Goal: Find specific page/section: Find specific page/section

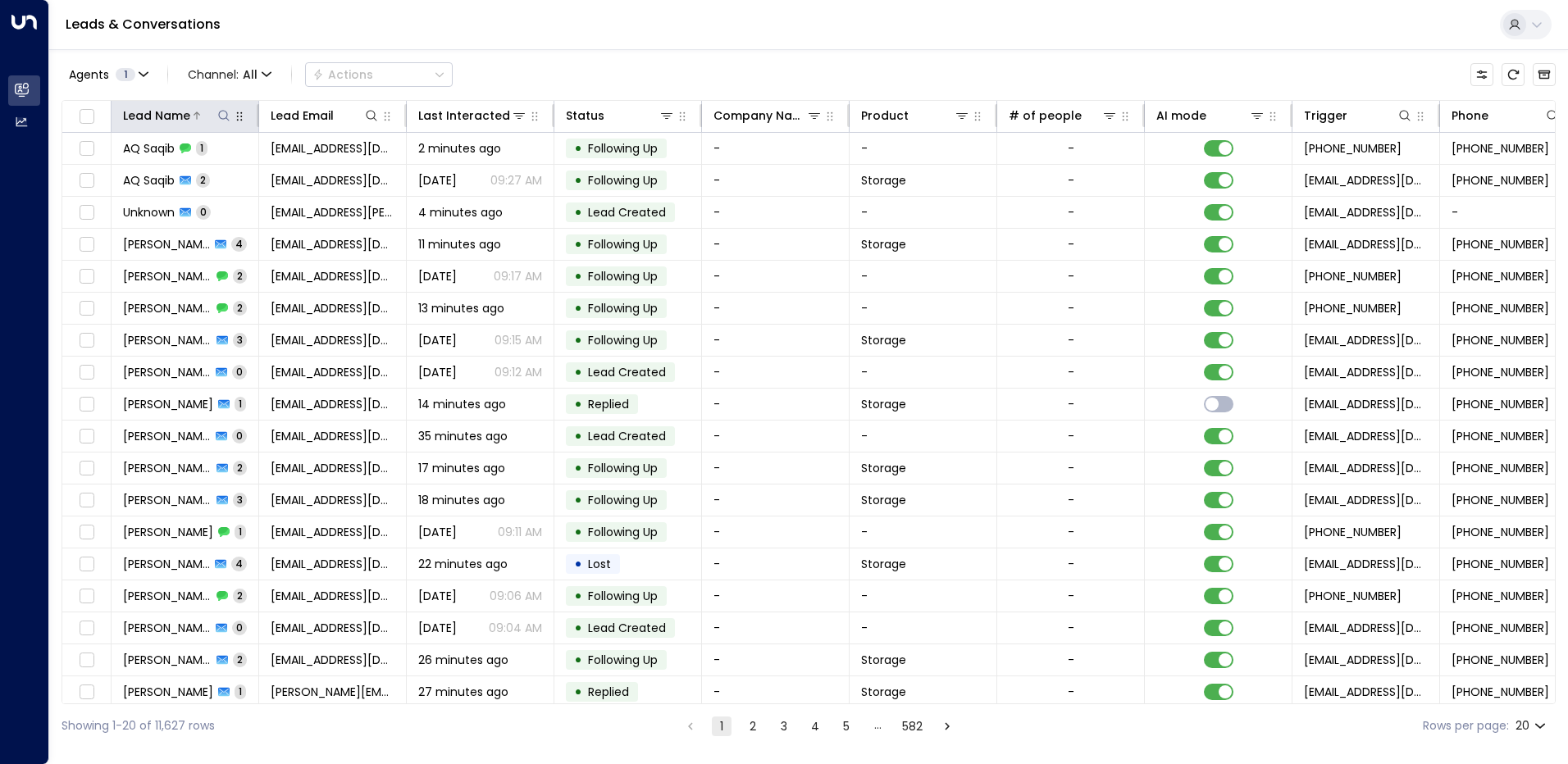
click at [225, 118] on icon at bounding box center [223, 115] width 11 height 11
click at [171, 170] on input "text" at bounding box center [223, 175] width 226 height 31
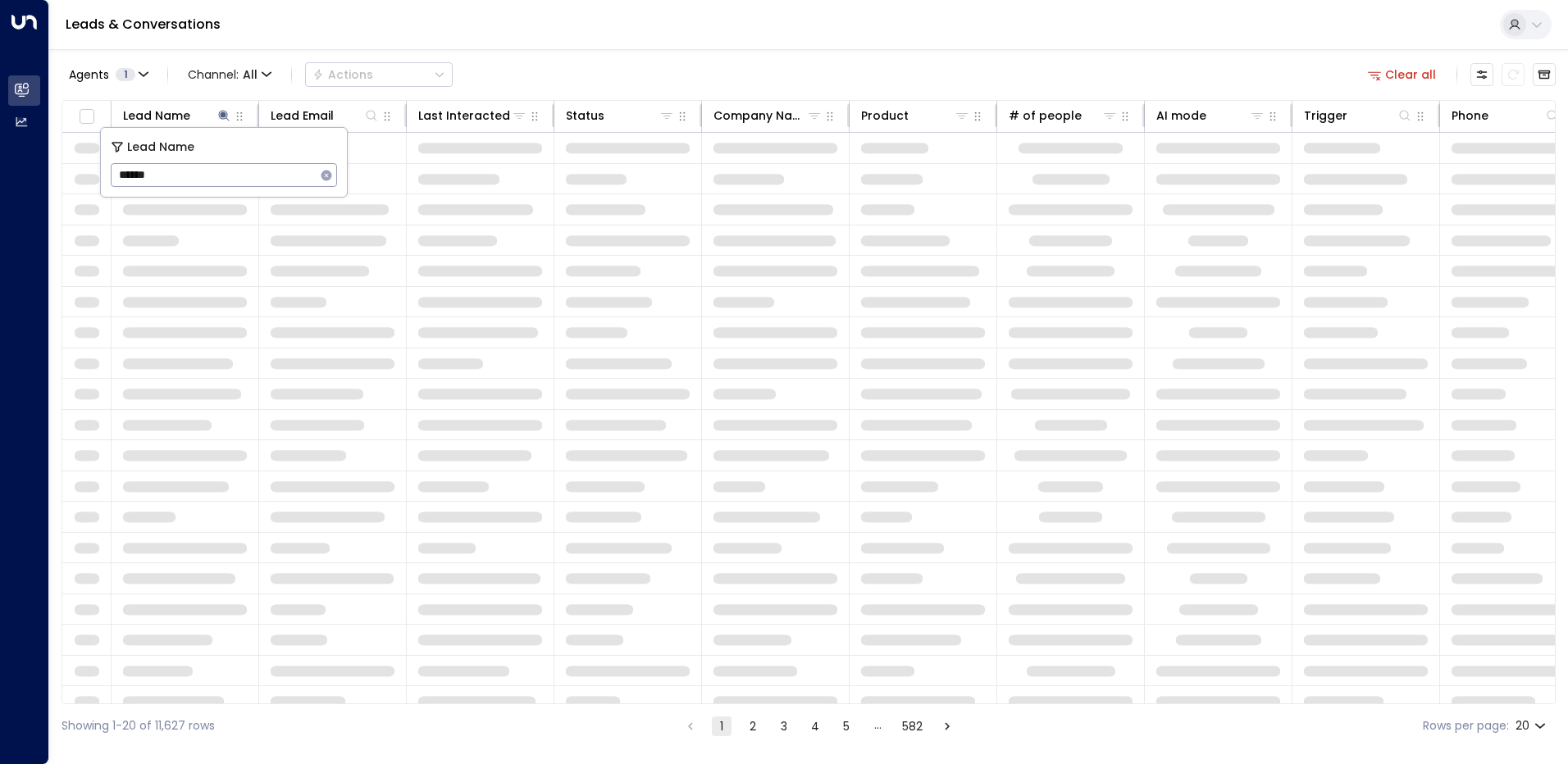
type input "******"
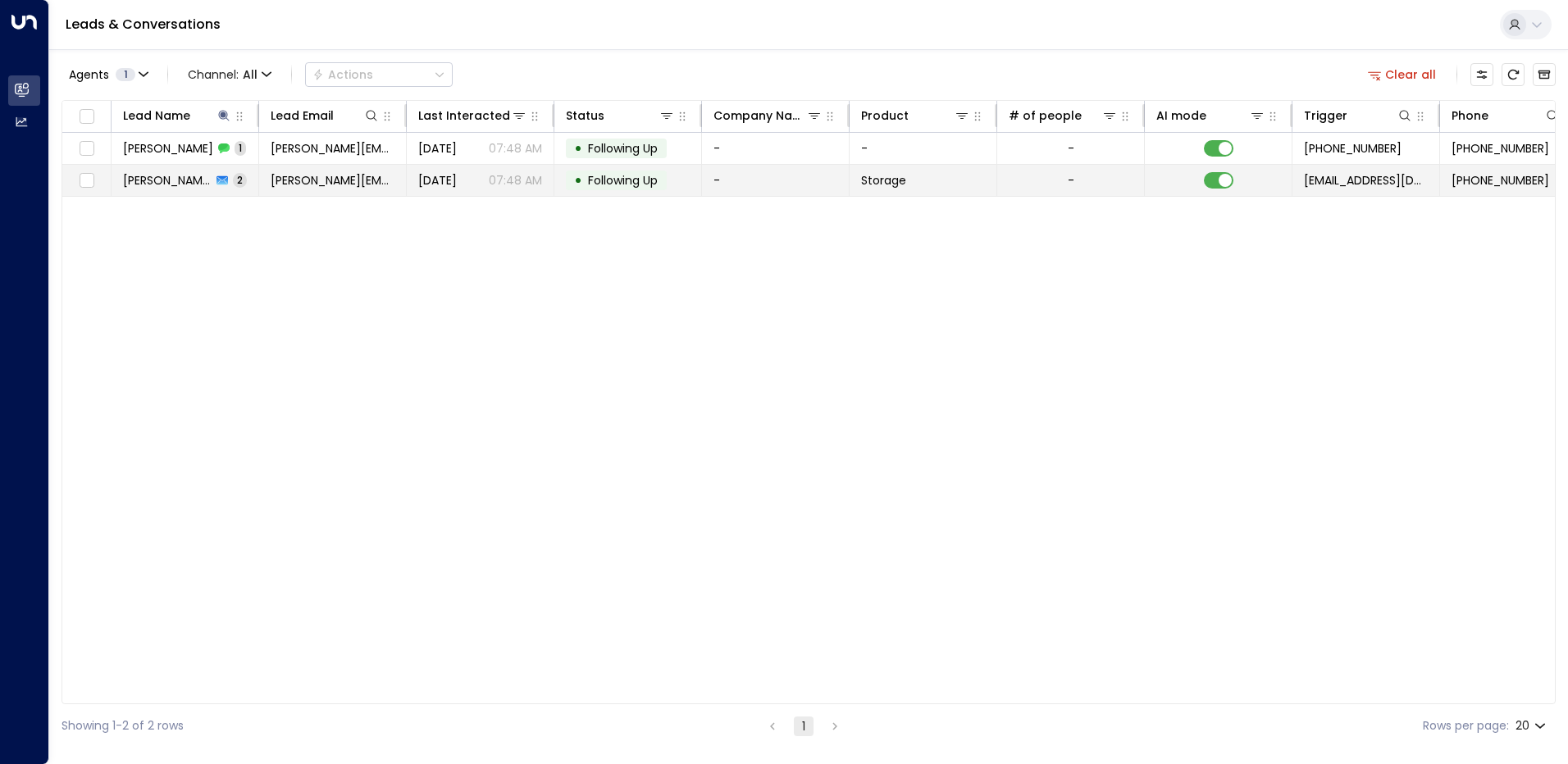
click at [435, 188] on span "[DATE]" at bounding box center [437, 180] width 39 height 17
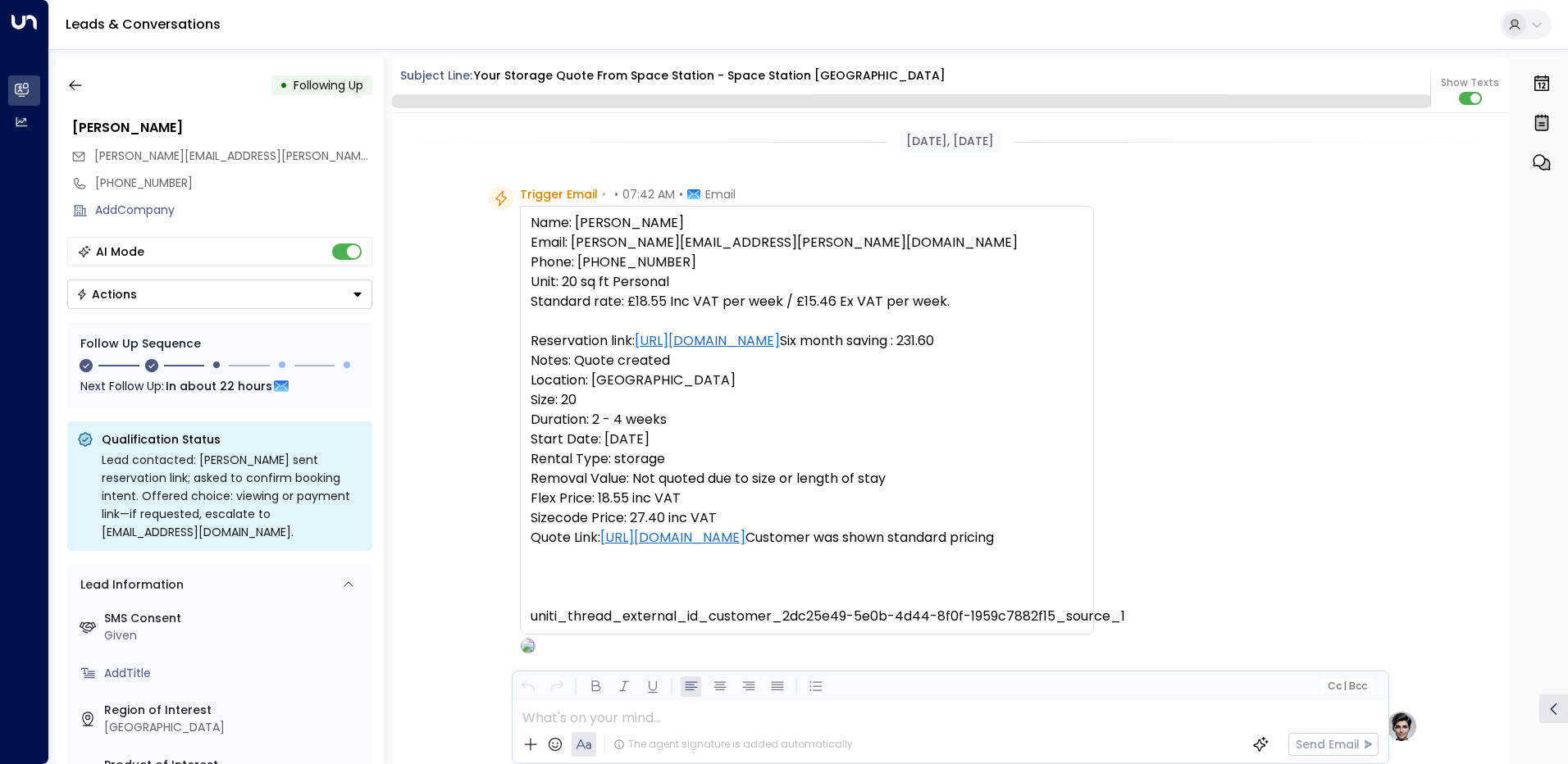
scroll to position [1575, 0]
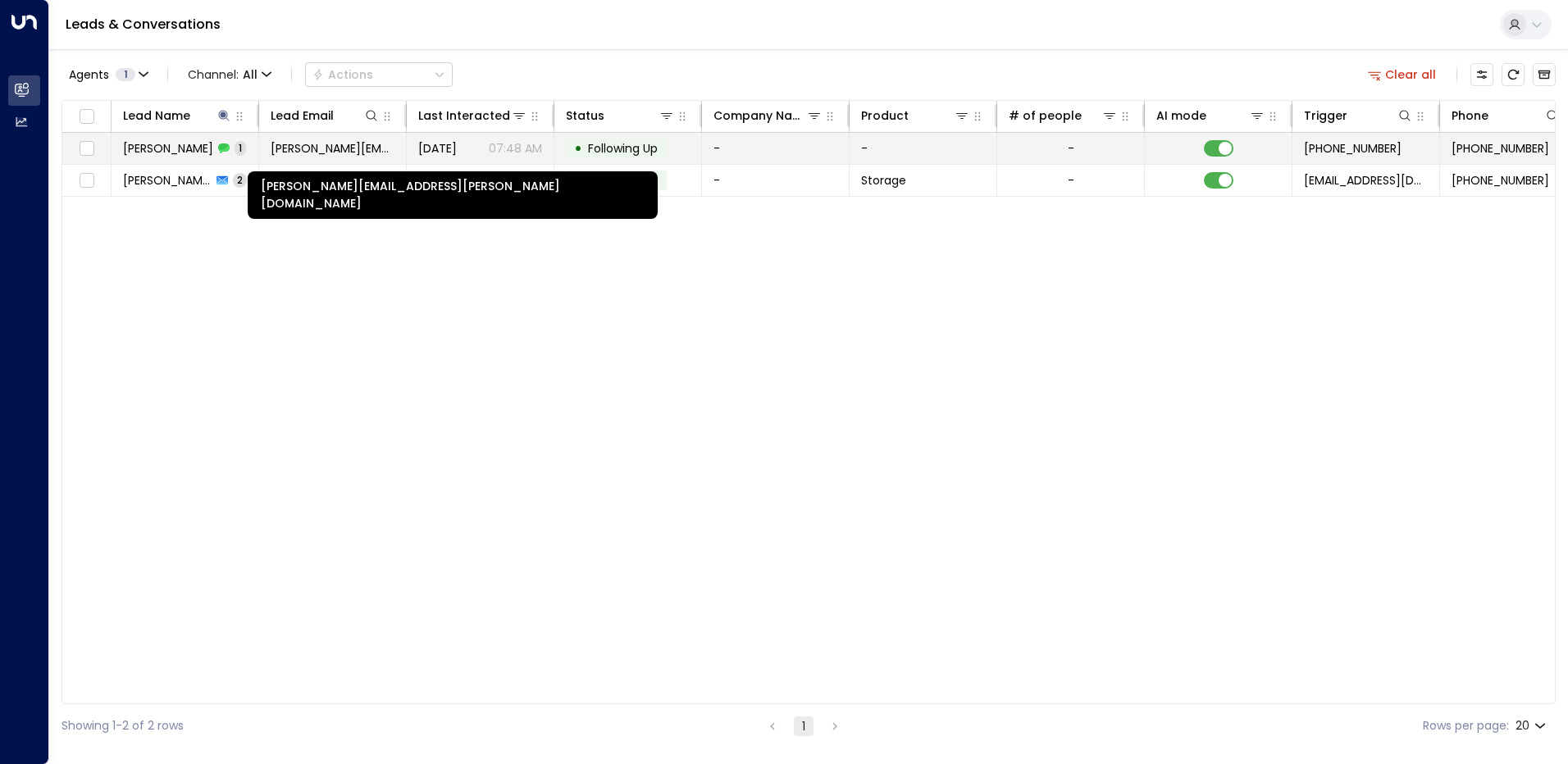
click at [360, 150] on span "[PERSON_NAME][EMAIL_ADDRESS][PERSON_NAME][DOMAIN_NAME]" at bounding box center [332, 148] width 123 height 17
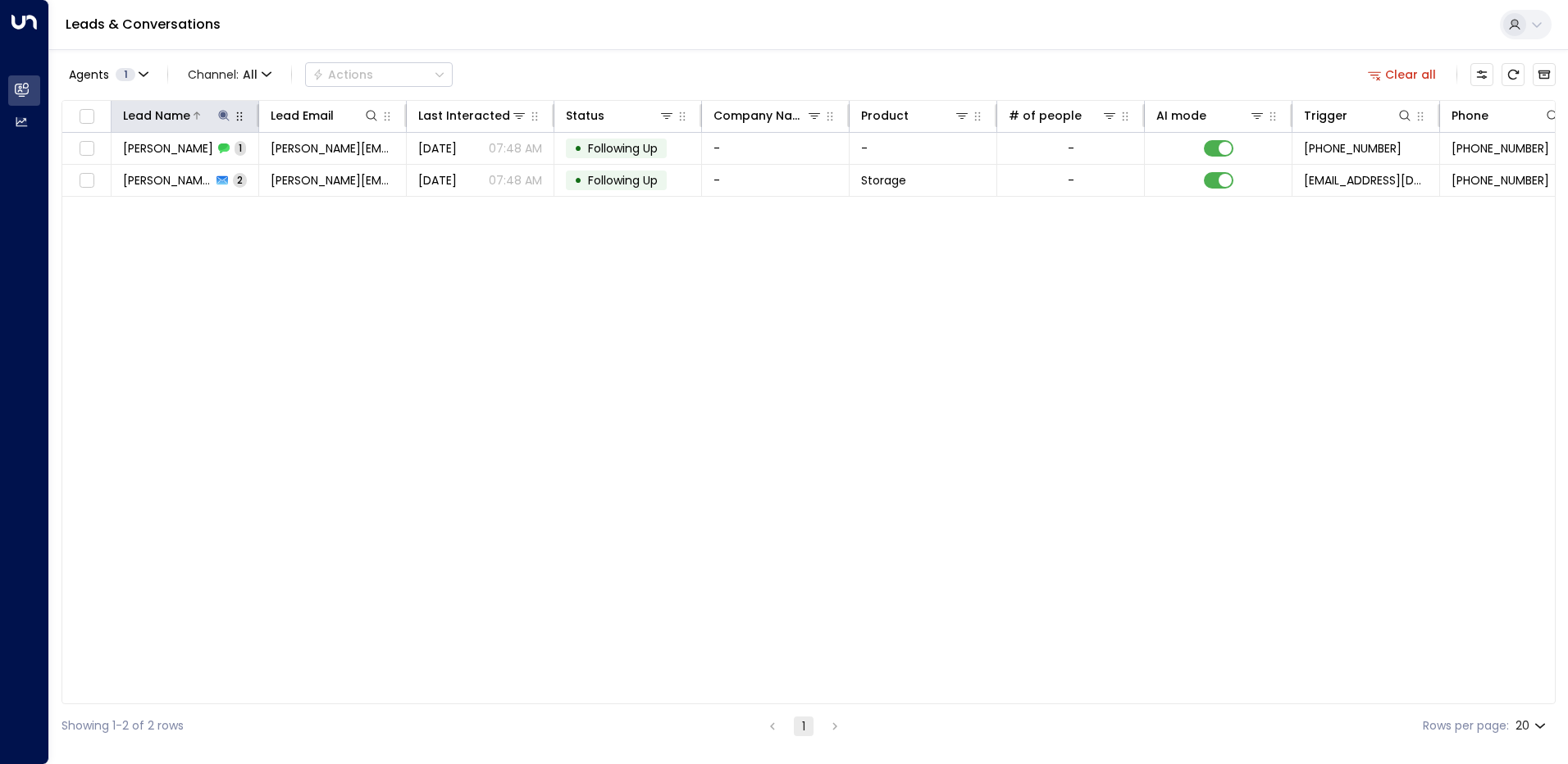
click at [225, 112] on icon at bounding box center [223, 115] width 11 height 11
type input "*"
type input "****"
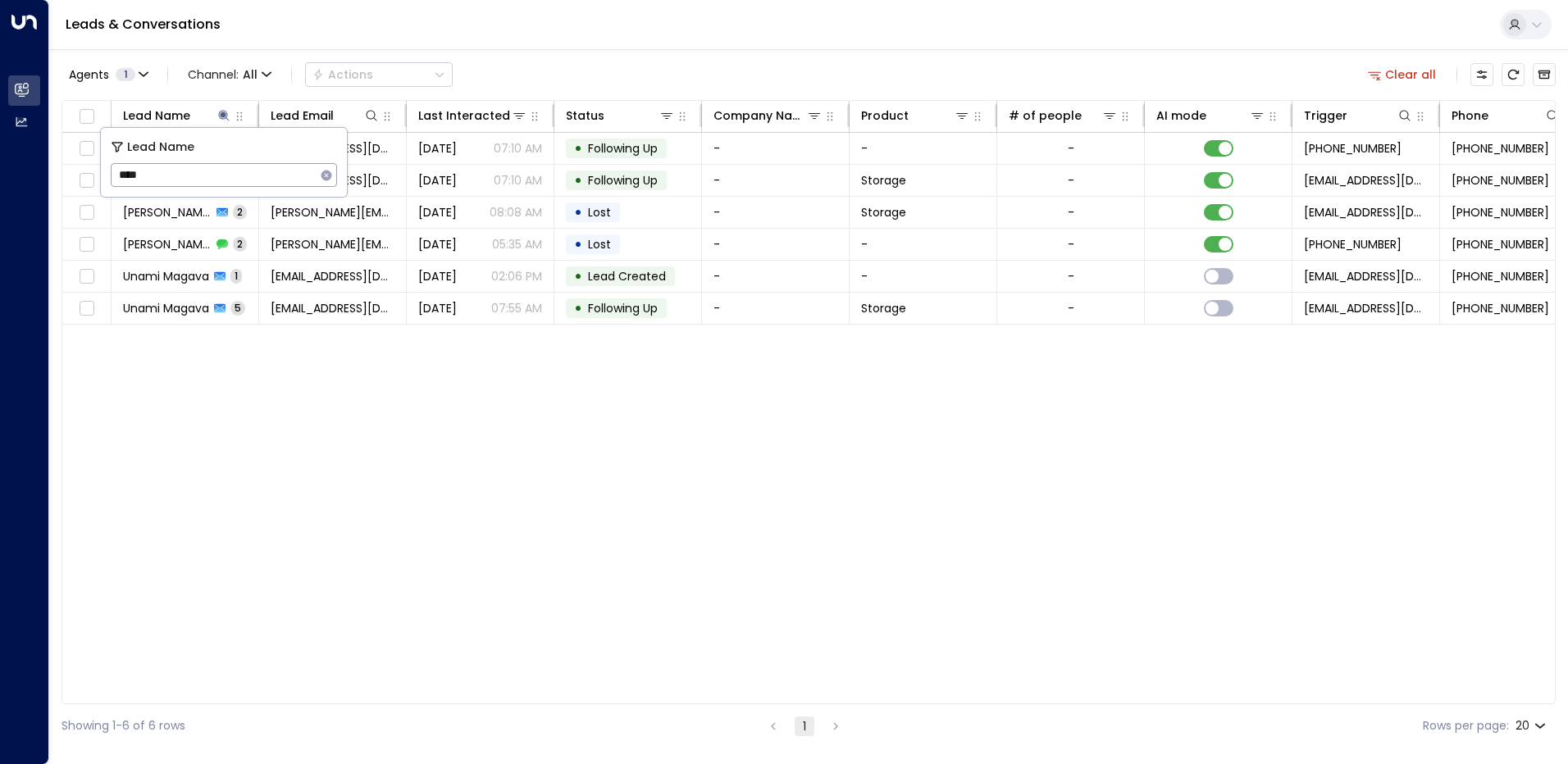
click at [232, 350] on div "Lead Name Lead Email Last Interacted Status Company Name Product # of people AI…" at bounding box center [808, 402] width 1494 height 604
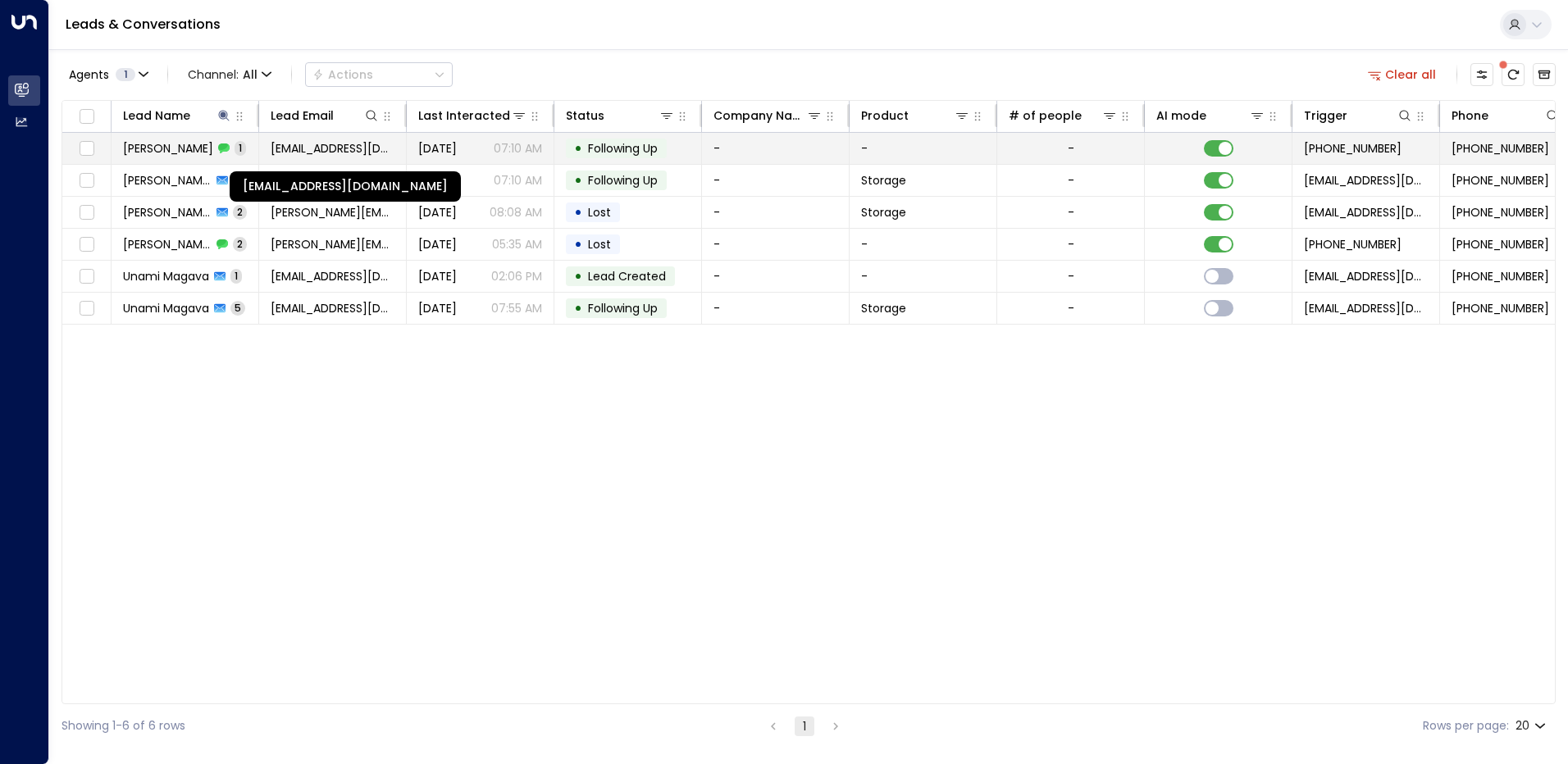
click at [299, 152] on span "[EMAIL_ADDRESS][DOMAIN_NAME]" at bounding box center [332, 148] width 123 height 17
